Goal: Task Accomplishment & Management: Use online tool/utility

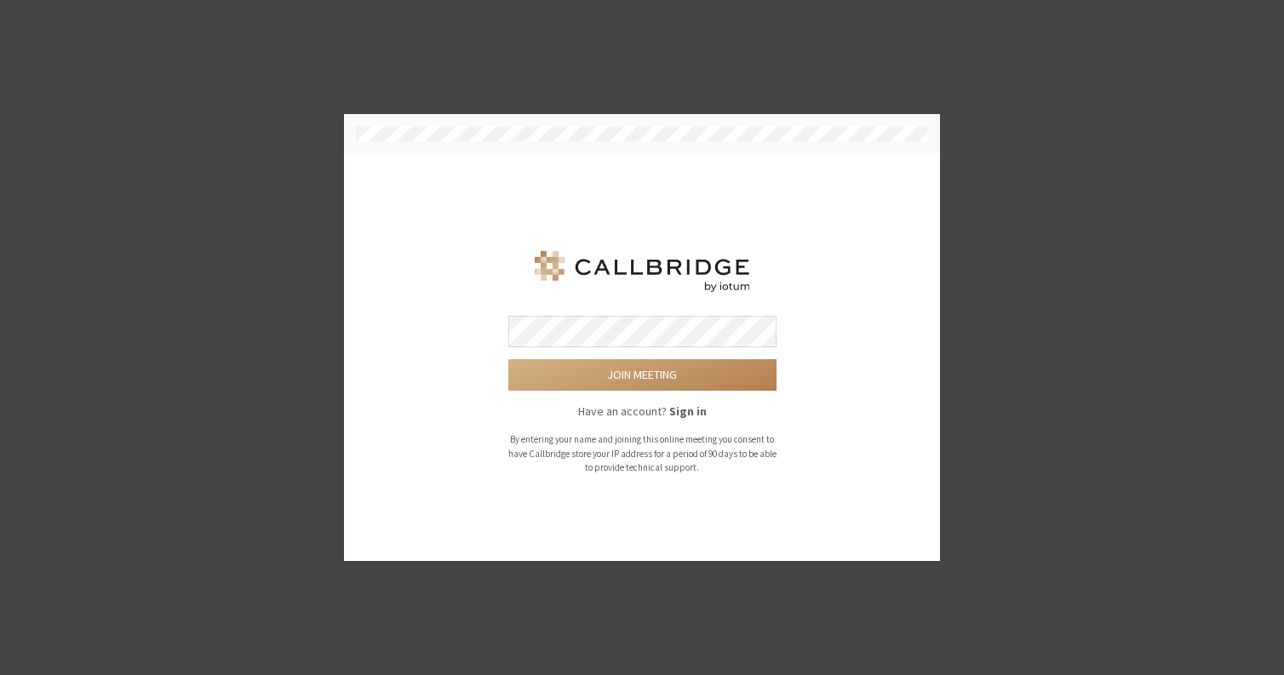
click at [508, 359] on button "Join meeting" at bounding box center [642, 374] width 268 height 31
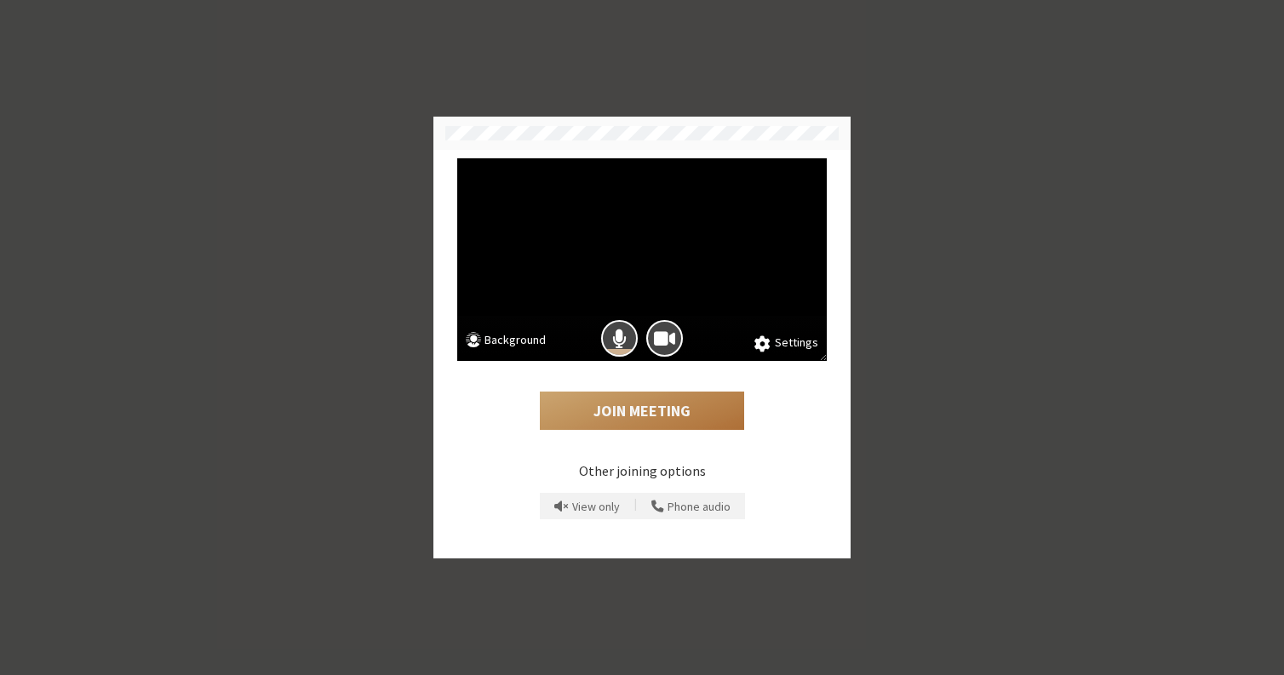
click at [610, 411] on button "Join Meeting" at bounding box center [642, 411] width 204 height 39
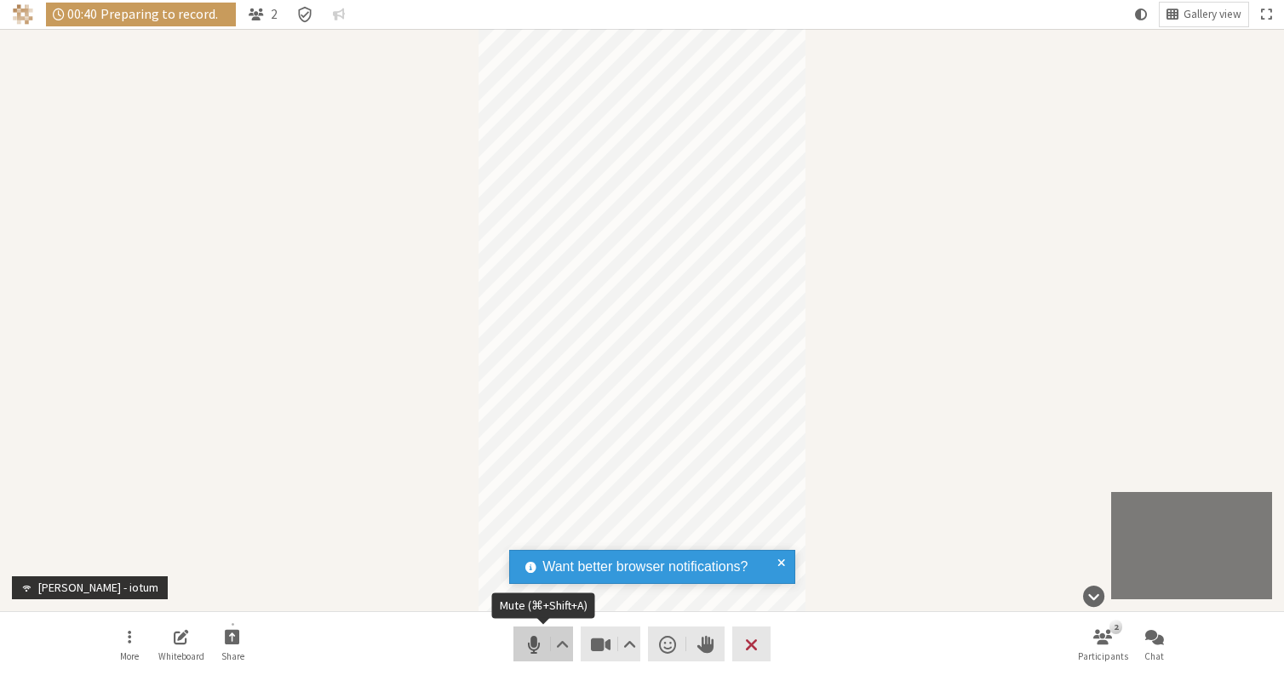
click at [541, 645] on span "Mute (⌘+Shift+A)" at bounding box center [534, 645] width 24 height 24
click at [541, 645] on span "Unmute (⌘+Shift+A)" at bounding box center [534, 645] width 24 height 24
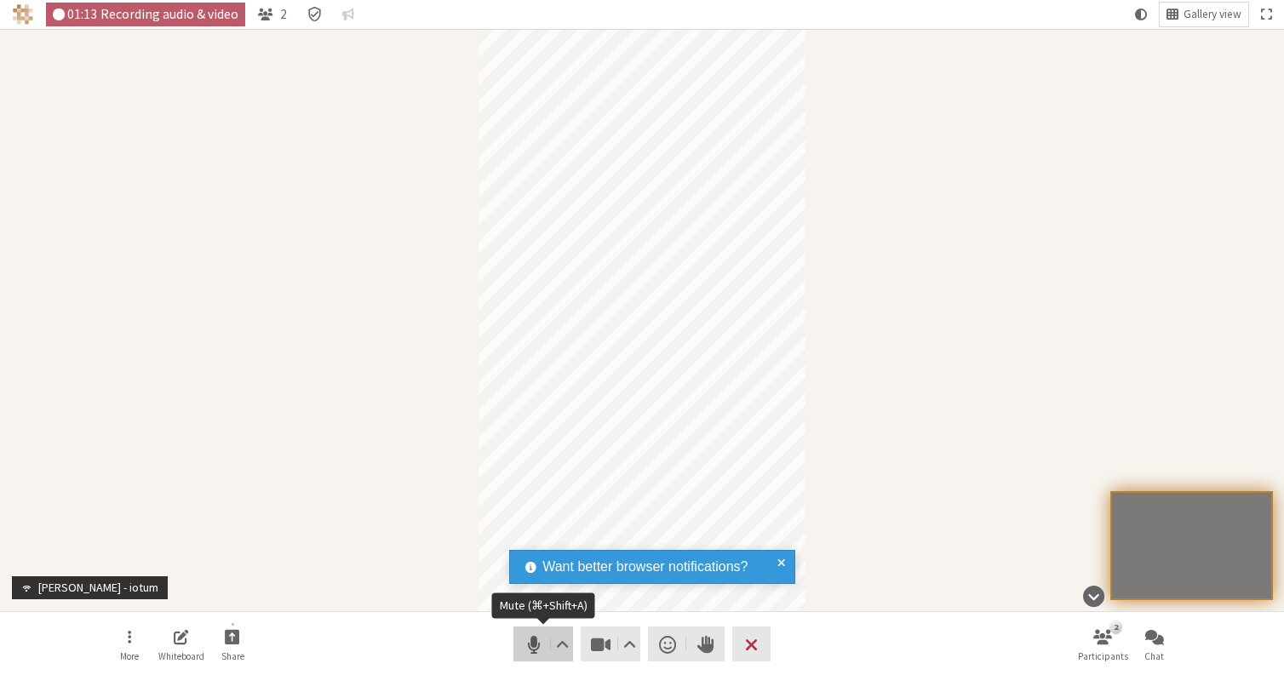
click at [538, 645] on span "Mute (⌘+Shift+A)" at bounding box center [534, 645] width 24 height 24
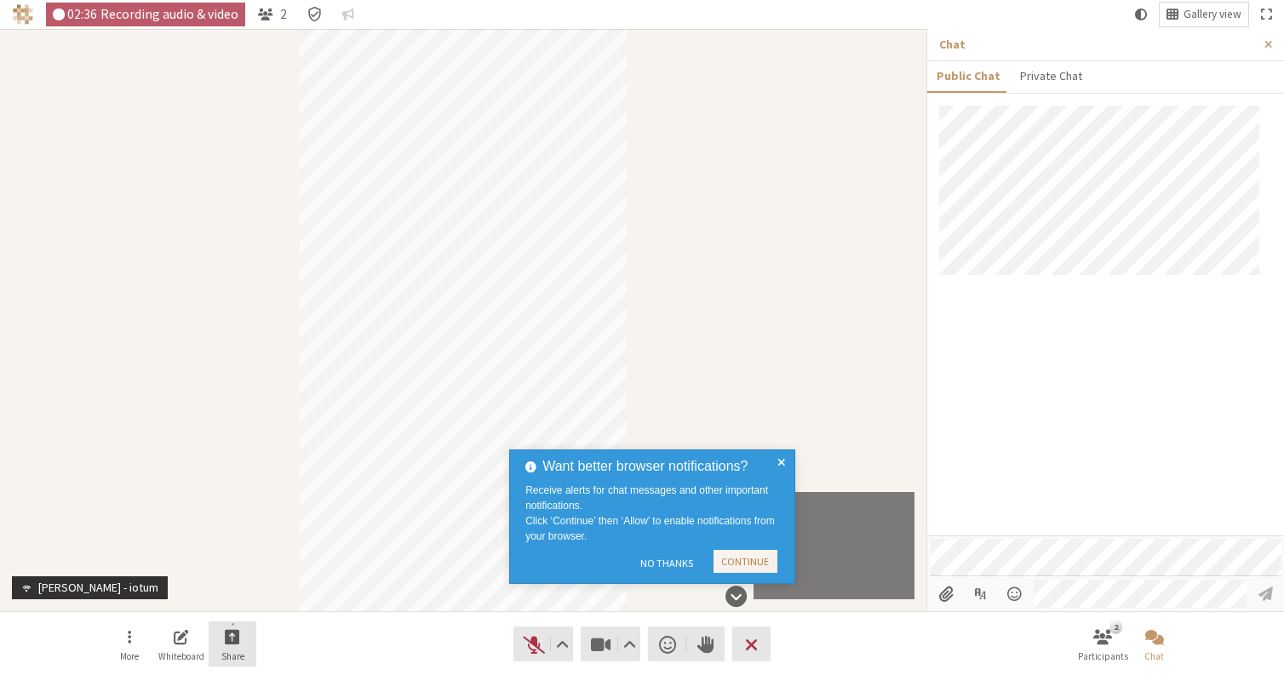
click at [223, 633] on button "Share" at bounding box center [233, 644] width 48 height 46
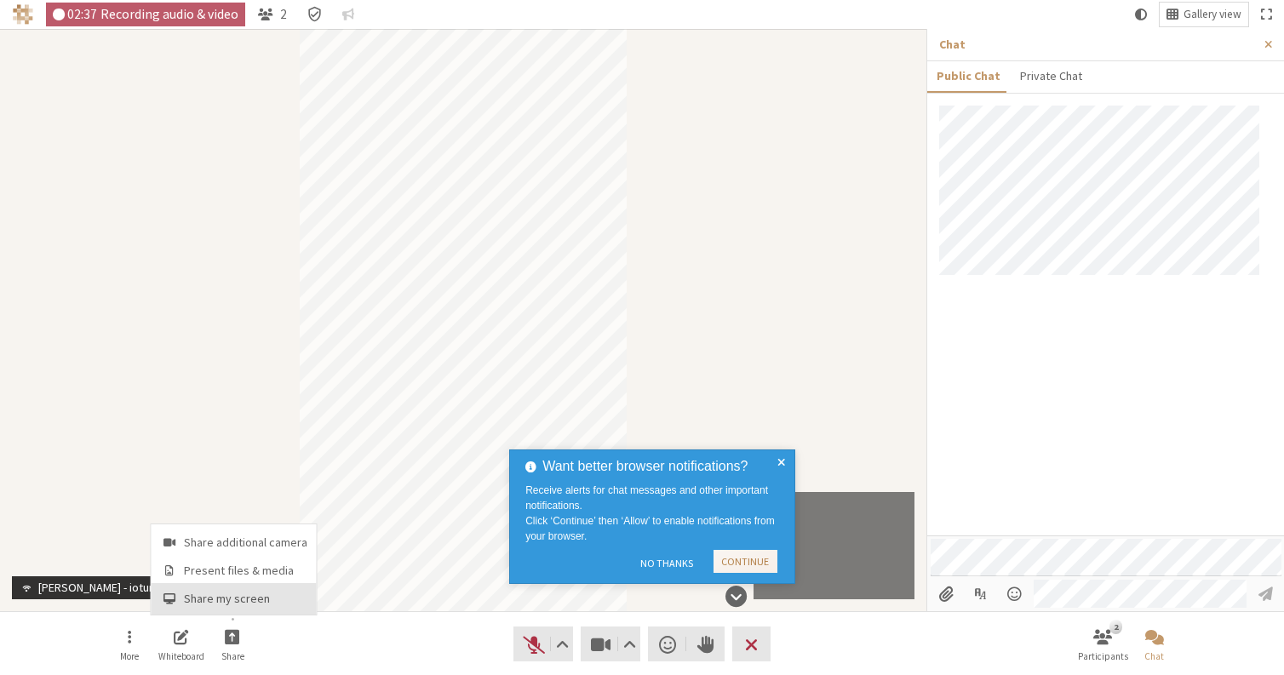
click at [246, 592] on span "Share my screen" at bounding box center [245, 598] width 123 height 13
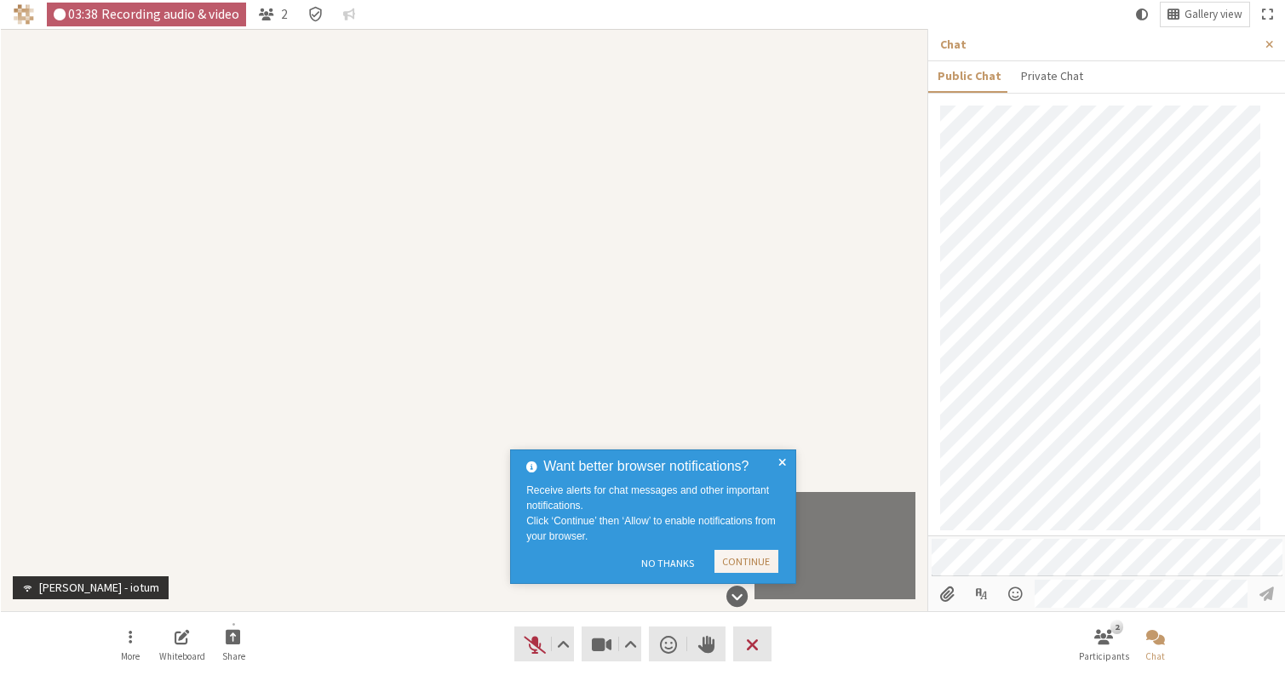
scroll to position [7, 0]
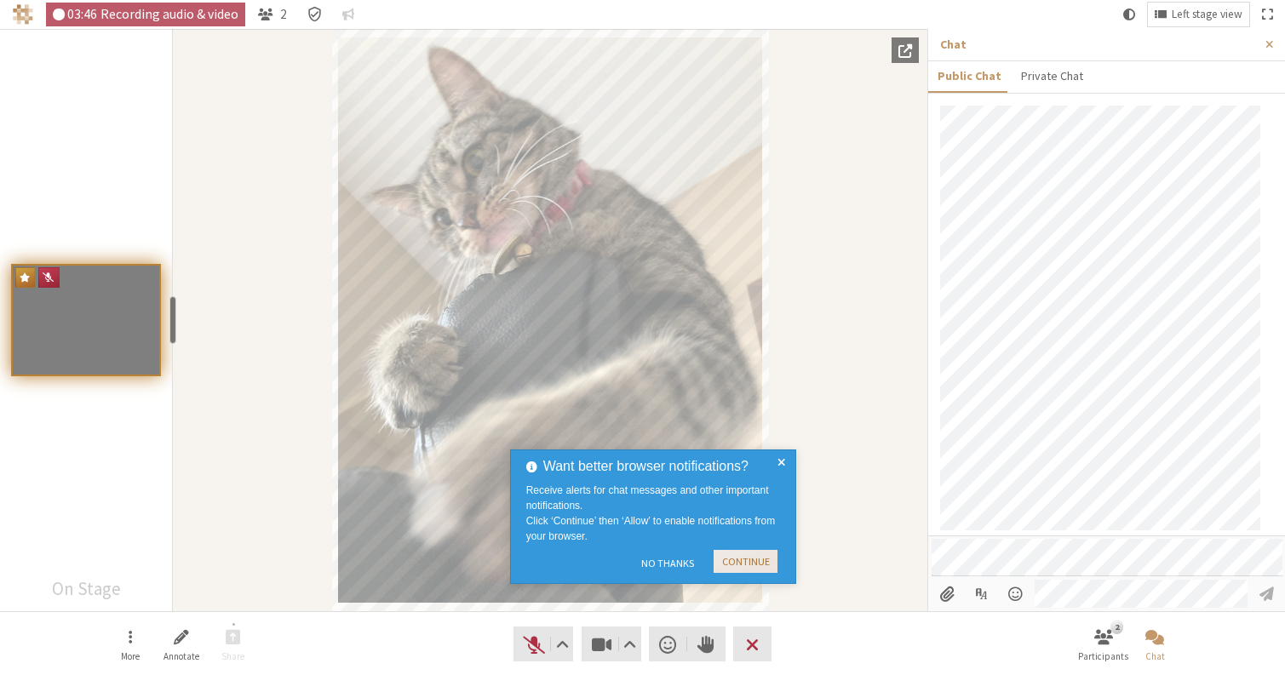
click at [749, 563] on button "Continue" at bounding box center [745, 561] width 64 height 23
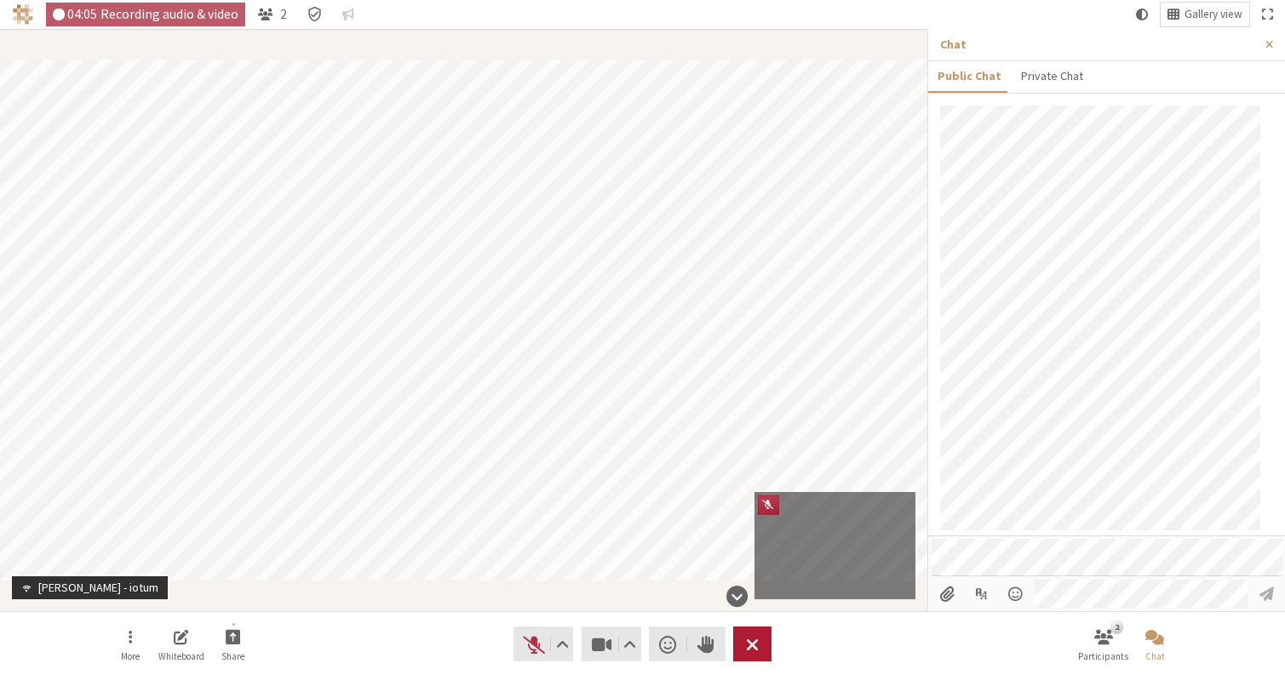
click at [766, 649] on button "Leave" at bounding box center [752, 644] width 38 height 35
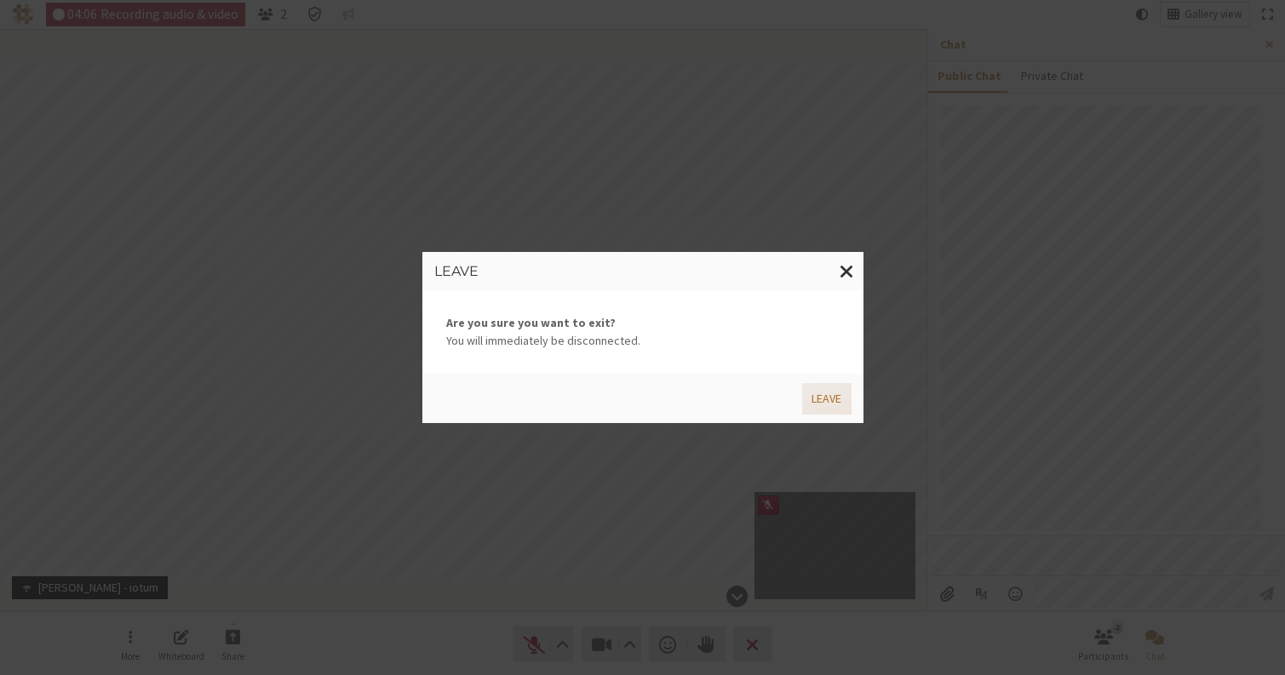
click at [846, 391] on button "Leave" at bounding box center [826, 398] width 49 height 31
